Goal: Check status: Check status

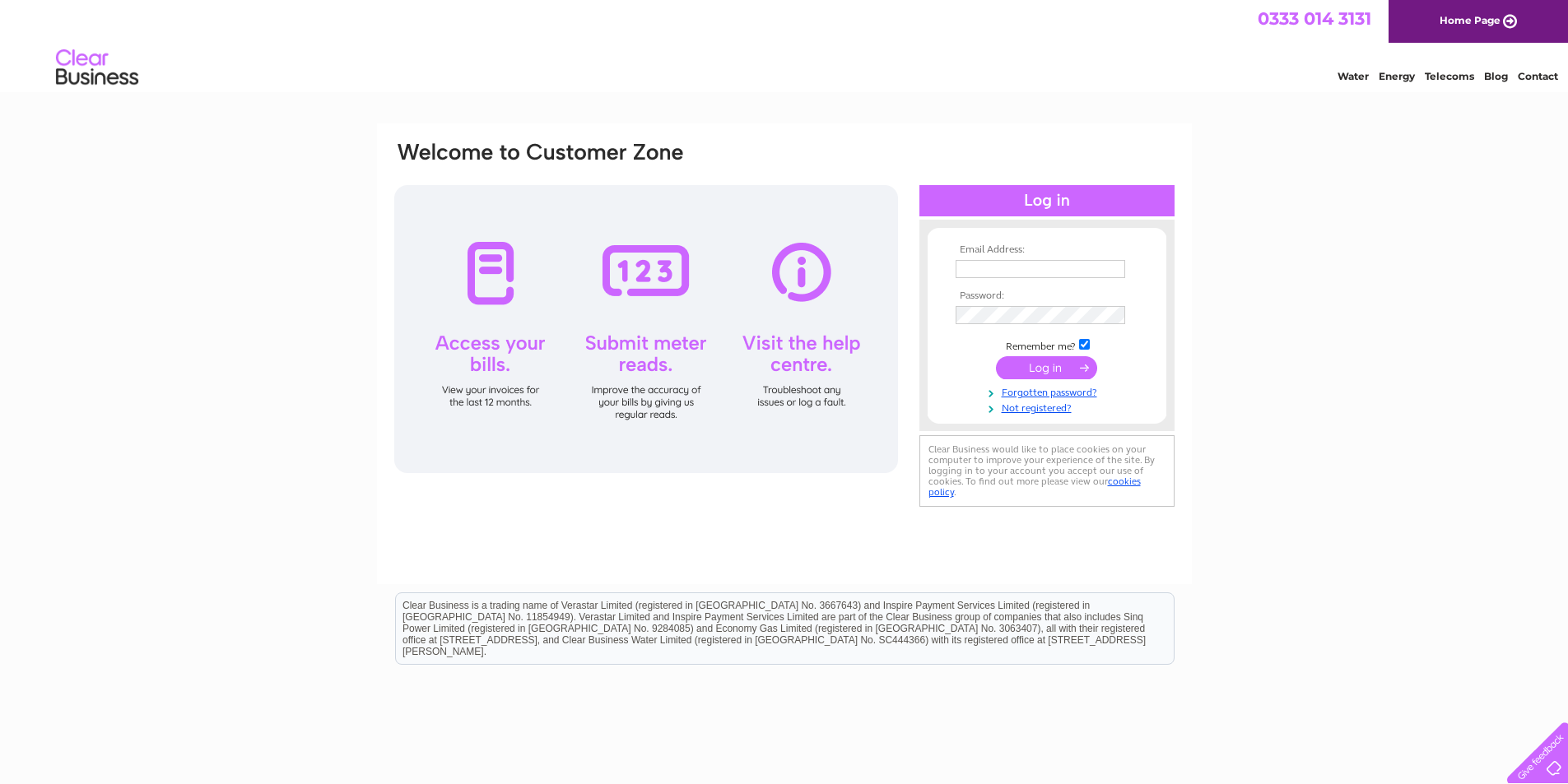
type input "[EMAIL_ADDRESS][DOMAIN_NAME]"
click at [1051, 371] on input "submit" at bounding box center [1046, 368] width 102 height 23
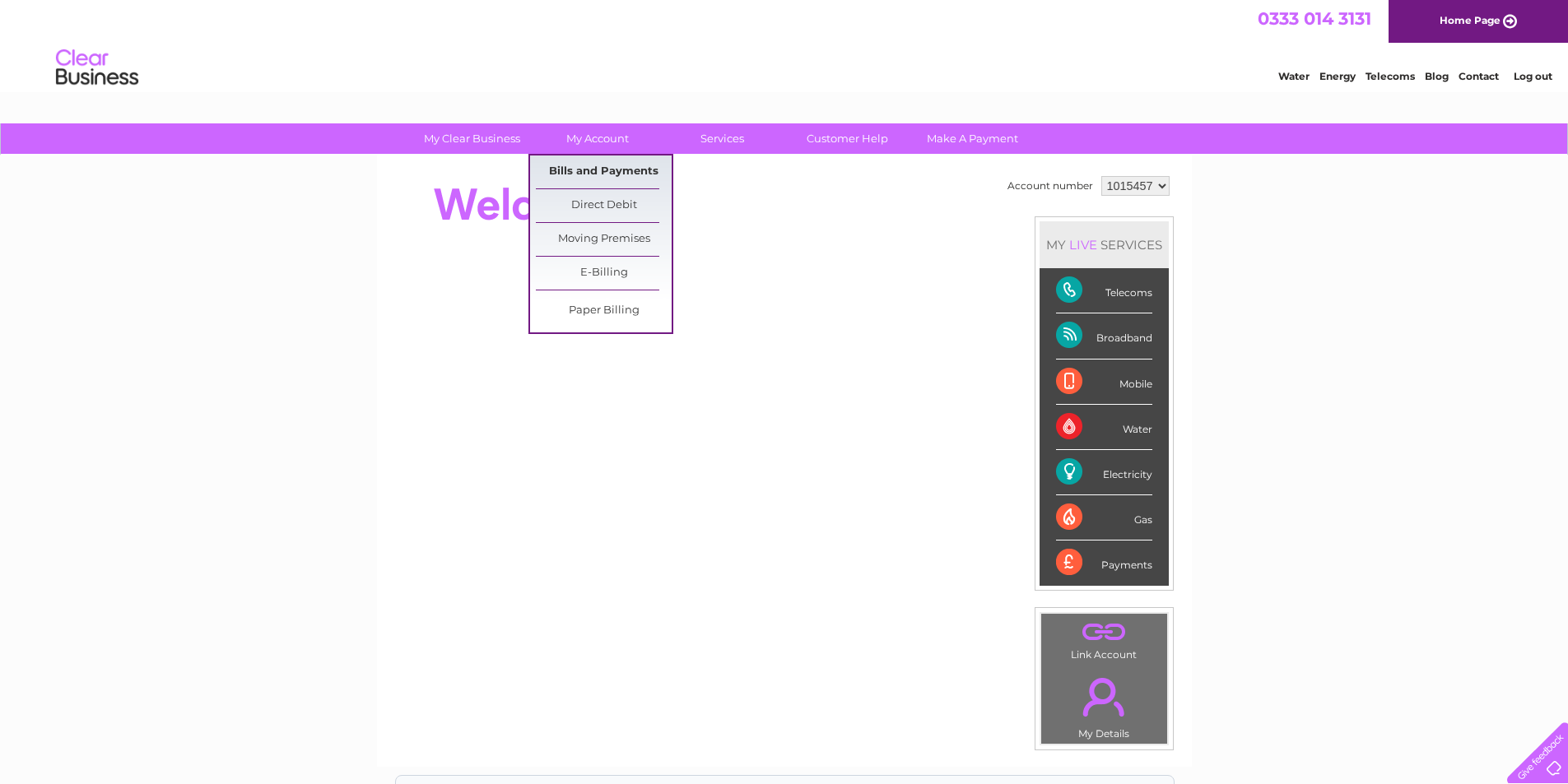
click at [608, 165] on link "Bills and Payments" at bounding box center [603, 172] width 136 height 33
